Goal: Complete application form

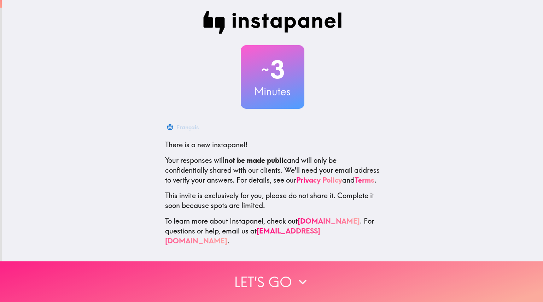
click at [296, 276] on icon "button" at bounding box center [303, 282] width 16 height 16
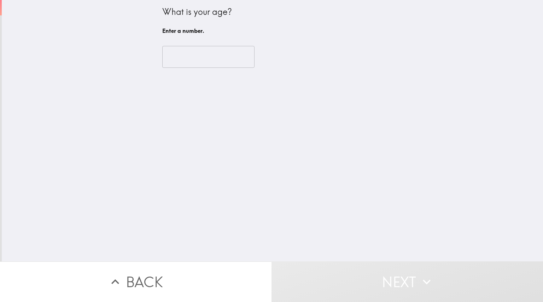
click at [172, 58] on input "number" at bounding box center [208, 57] width 92 height 22
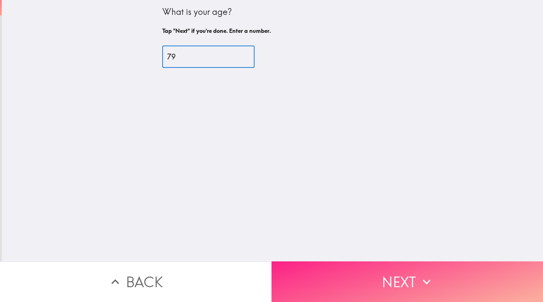
type input "79"
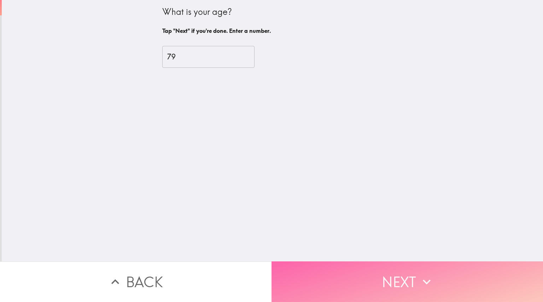
click at [364, 266] on button "Next" at bounding box center [408, 282] width 272 height 41
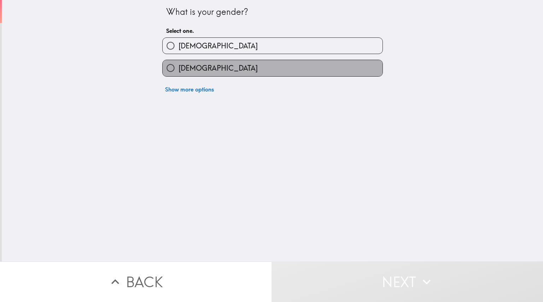
click at [194, 72] on span "[DEMOGRAPHIC_DATA]" at bounding box center [218, 68] width 79 height 10
click at [179, 72] on input "[DEMOGRAPHIC_DATA]" at bounding box center [171, 68] width 16 height 16
radio input "true"
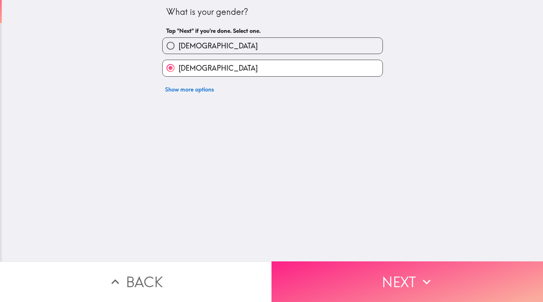
click at [370, 281] on button "Next" at bounding box center [408, 282] width 272 height 41
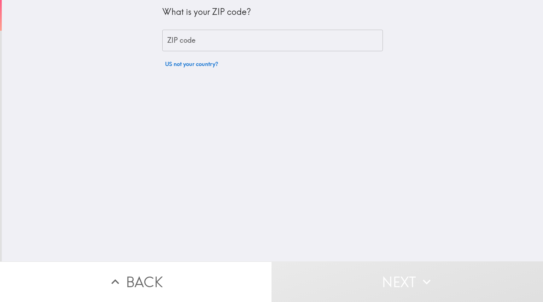
click at [167, 42] on input "ZIP code" at bounding box center [272, 41] width 221 height 22
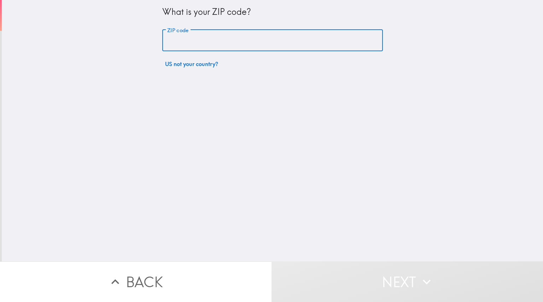
type input "85120"
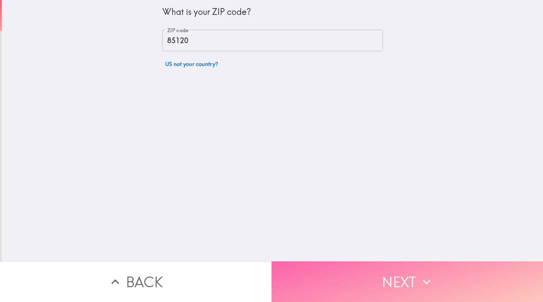
click at [392, 276] on button "Next" at bounding box center [408, 282] width 272 height 41
